Goal: Book appointment/travel/reservation

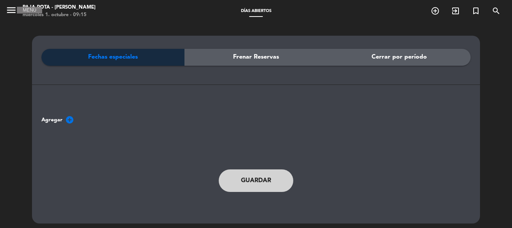
click at [8, 8] on icon "menu" at bounding box center [11, 10] width 11 height 11
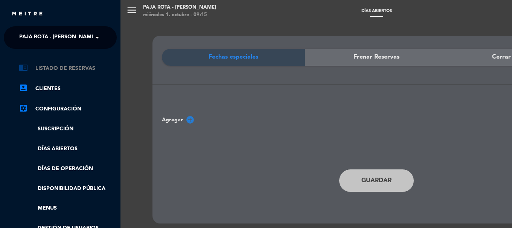
click at [61, 66] on link "chrome_reader_mode Listado de Reservas" at bounding box center [68, 68] width 98 height 9
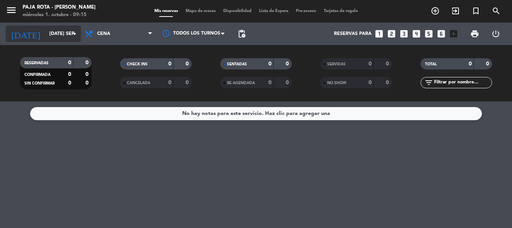
click at [79, 39] on input "[DATE] sep." at bounding box center [78, 33] width 64 height 13
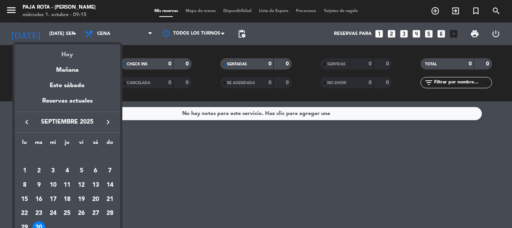
click at [68, 55] on div "Hoy" at bounding box center [67, 51] width 105 height 15
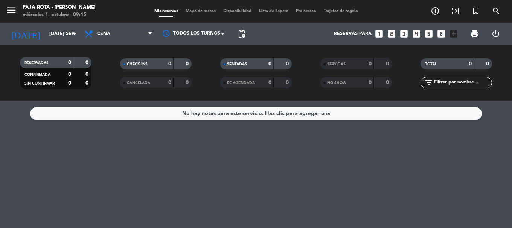
type input "mié. [DATE]"
click at [125, 39] on span "Cena" at bounding box center [118, 34] width 75 height 17
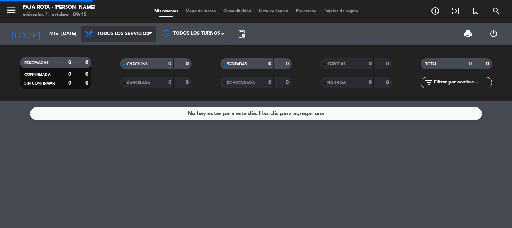
click at [129, 52] on div "menu PAJA ROTA - [PERSON_NAME] miércoles 1. octubre - 09:15 Mis reservas Mapa d…" at bounding box center [256, 51] width 512 height 102
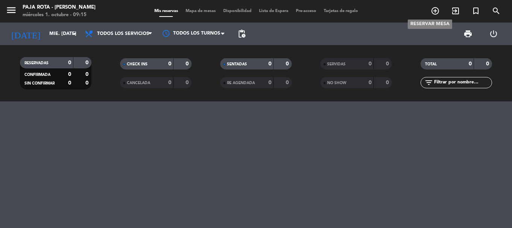
click at [436, 12] on icon "add_circle_outline" at bounding box center [435, 10] width 9 height 9
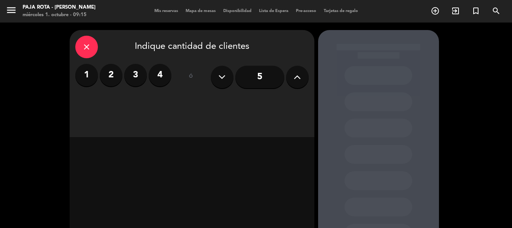
click at [292, 75] on button at bounding box center [297, 77] width 23 height 23
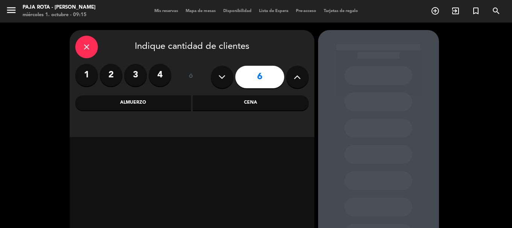
click at [292, 75] on button at bounding box center [297, 77] width 23 height 23
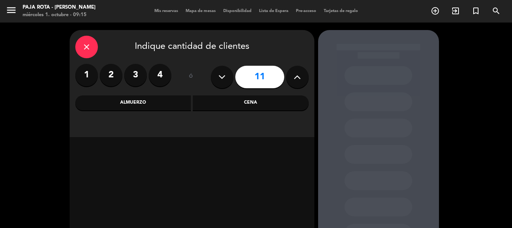
click at [292, 75] on button at bounding box center [297, 77] width 23 height 23
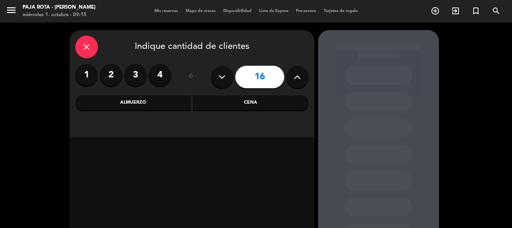
click at [292, 75] on button at bounding box center [297, 77] width 23 height 23
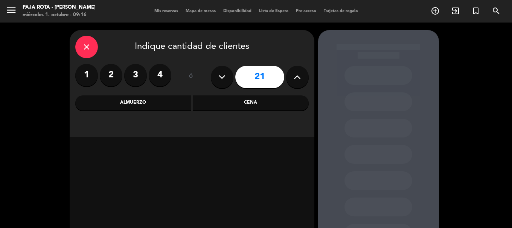
click at [292, 75] on button at bounding box center [297, 77] width 23 height 23
type input "23"
click at [292, 75] on button at bounding box center [297, 77] width 23 height 23
click at [241, 105] on div "Cena" at bounding box center [251, 103] width 116 height 15
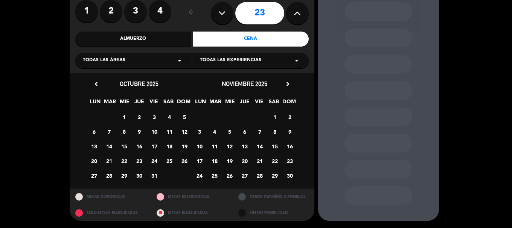
scroll to position [68, 0]
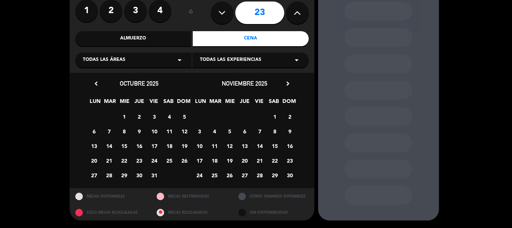
click at [122, 119] on span "1" at bounding box center [124, 117] width 12 height 12
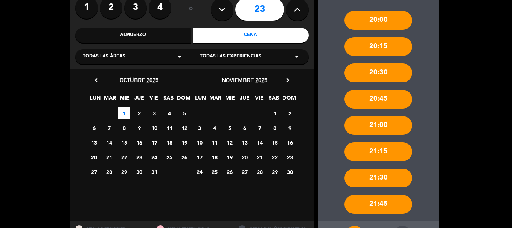
scroll to position [101, 0]
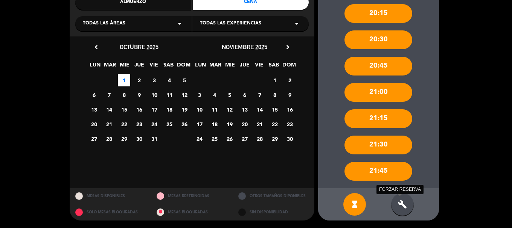
click at [404, 205] on icon "build" at bounding box center [402, 204] width 9 height 9
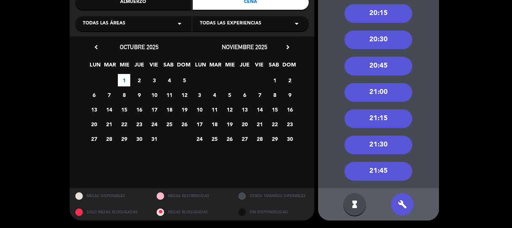
scroll to position [63, 0]
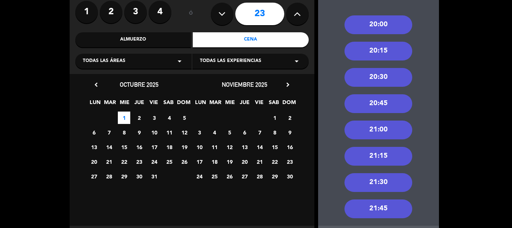
click at [371, 24] on div "20:00" at bounding box center [378, 24] width 68 height 19
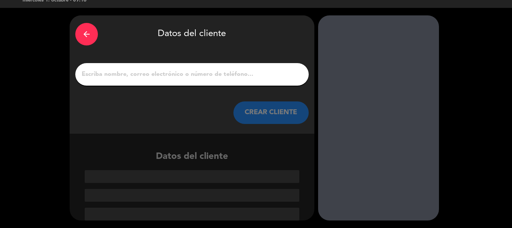
click at [119, 72] on input "1" at bounding box center [192, 74] width 222 height 11
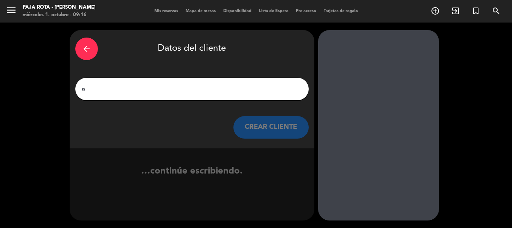
scroll to position [0, 0]
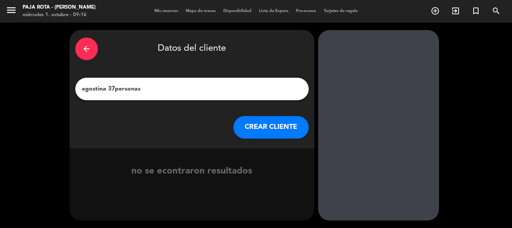
type input "agostina 37personas"
click at [271, 139] on button "CREAR CLIENTE" at bounding box center [270, 127] width 75 height 23
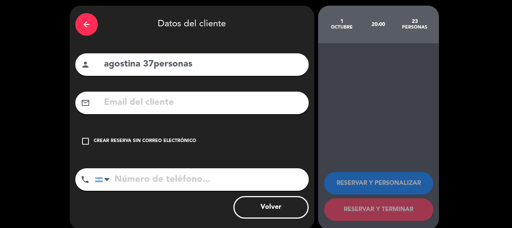
scroll to position [38, 0]
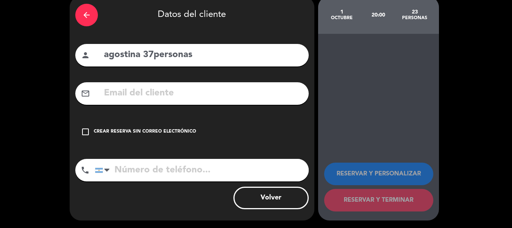
drag, startPoint x: 85, startPoint y: 139, endPoint x: 127, endPoint y: 157, distance: 45.4
click at [91, 141] on div "check_box_outline_blank Crear reserva sin correo electrónico" at bounding box center [191, 132] width 233 height 23
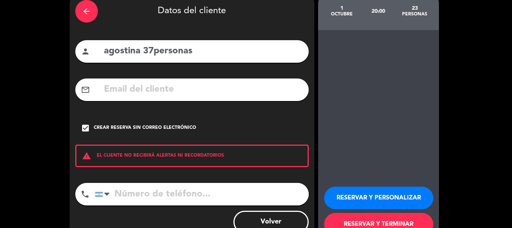
click at [143, 206] on input "tel" at bounding box center [202, 194] width 214 height 23
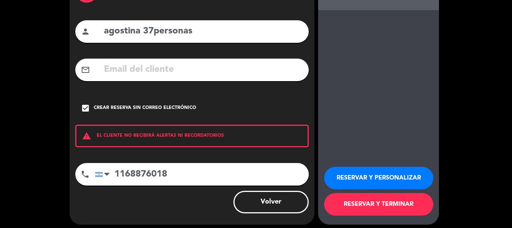
scroll to position [75, 0]
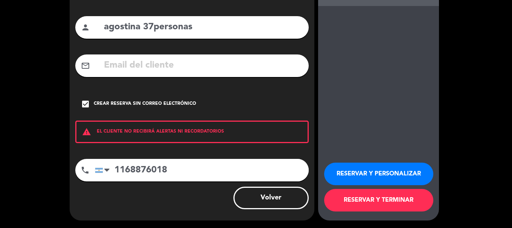
type input "1168876018"
click at [371, 204] on button "RESERVAR Y TERMINAR" at bounding box center [378, 200] width 109 height 23
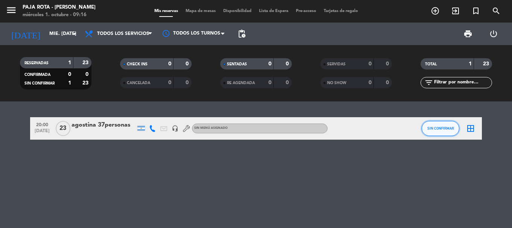
drag, startPoint x: 329, startPoint y: 214, endPoint x: 444, endPoint y: 136, distance: 138.8
click at [444, 136] on button "SIN CONFIRMAR" at bounding box center [441, 128] width 38 height 15
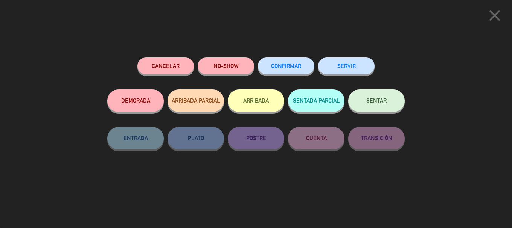
drag, startPoint x: 301, startPoint y: 68, endPoint x: 349, endPoint y: 101, distance: 57.8
click at [301, 68] on span "CONFIRMAR" at bounding box center [286, 66] width 30 height 6
